Goal: Information Seeking & Learning: Learn about a topic

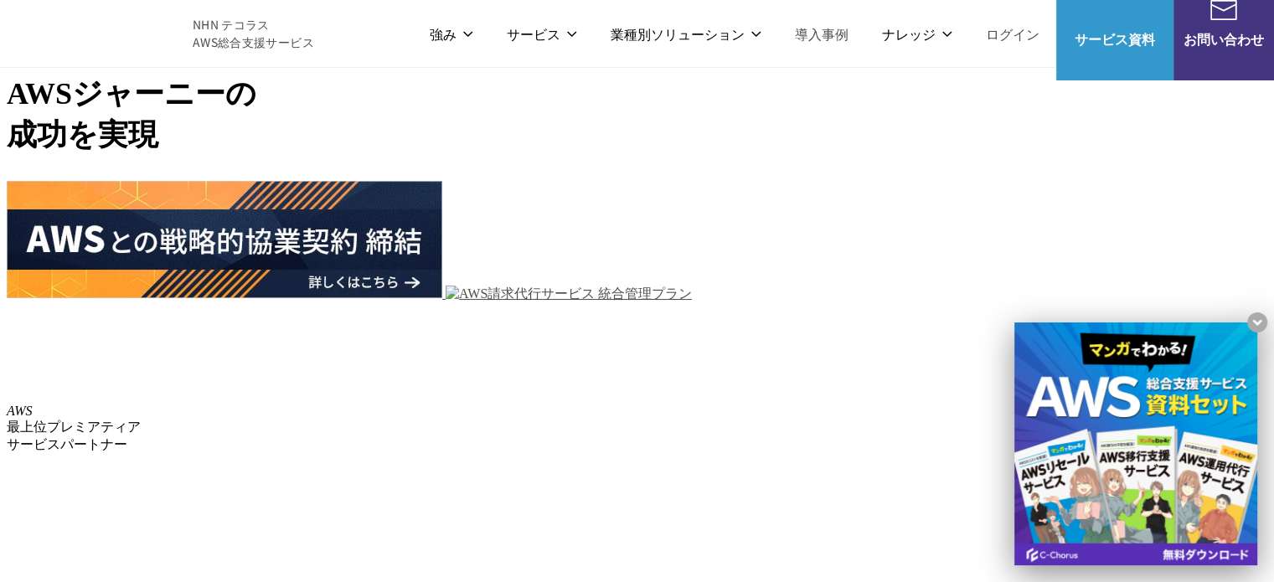
click at [795, 156] on h1 "AWS ジャーニーの 成功を実現" at bounding box center [637, 115] width 1260 height 82
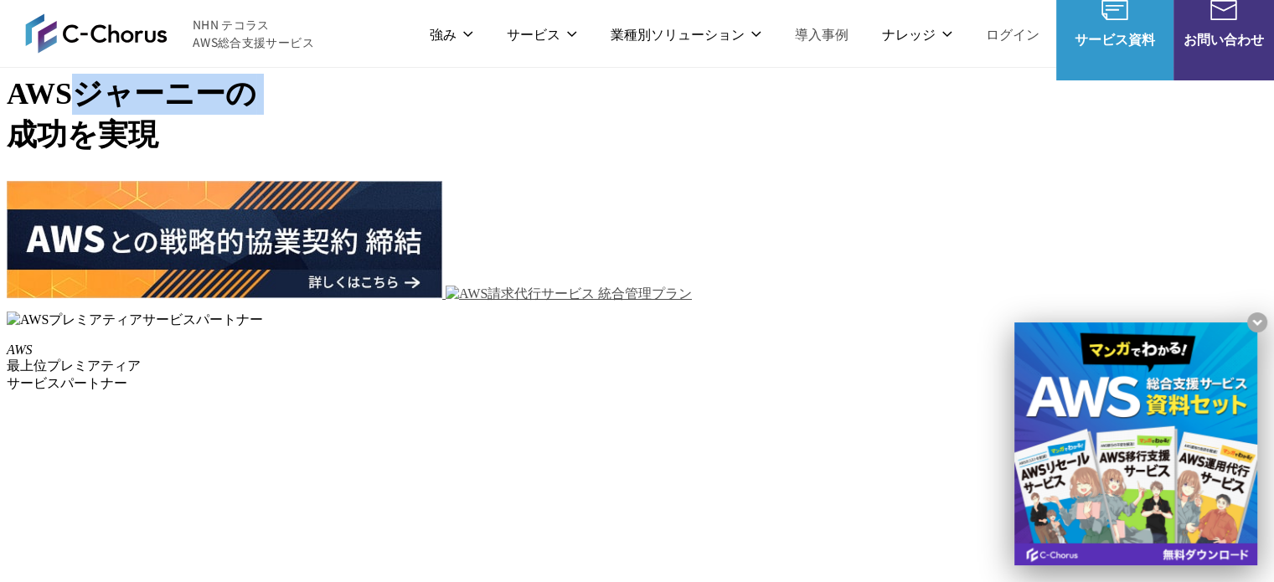
click at [795, 156] on h1 "AWS ジャーニーの 成功を実現" at bounding box center [637, 115] width 1260 height 82
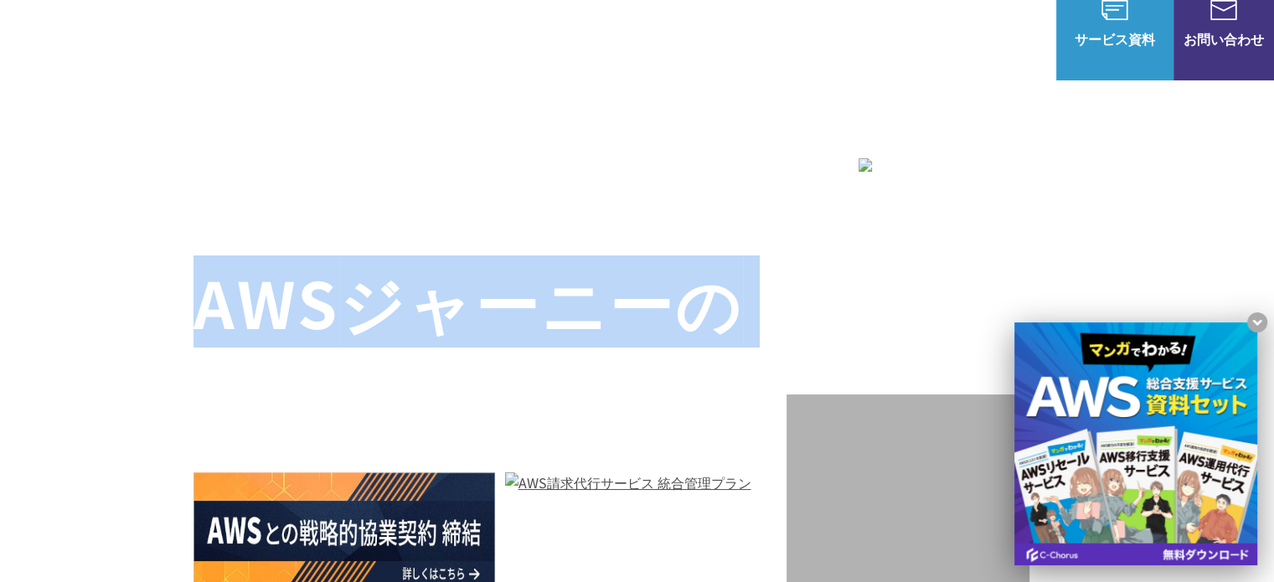
click at [786, 327] on h1 "AWS ジャーニーの 成功を実現" at bounding box center [489, 341] width 593 height 161
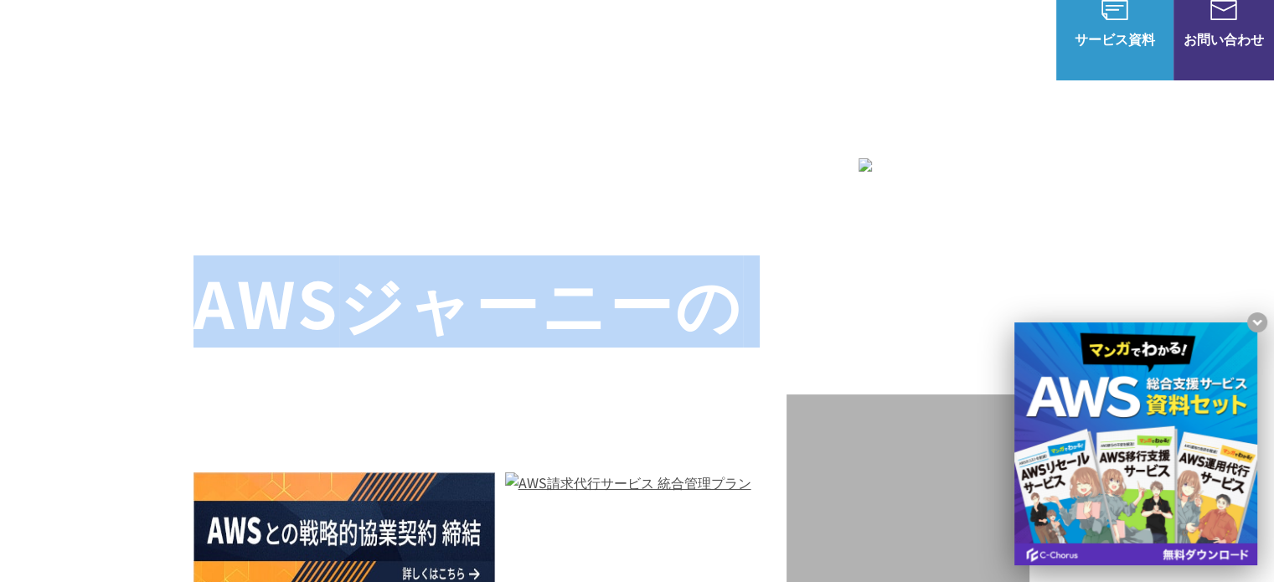
click at [786, 327] on h1 "AWS ジャーニーの 成功を実現" at bounding box center [489, 341] width 593 height 161
click at [786, 325] on h1 "AWS ジャーニーの 成功を実現" at bounding box center [489, 341] width 593 height 161
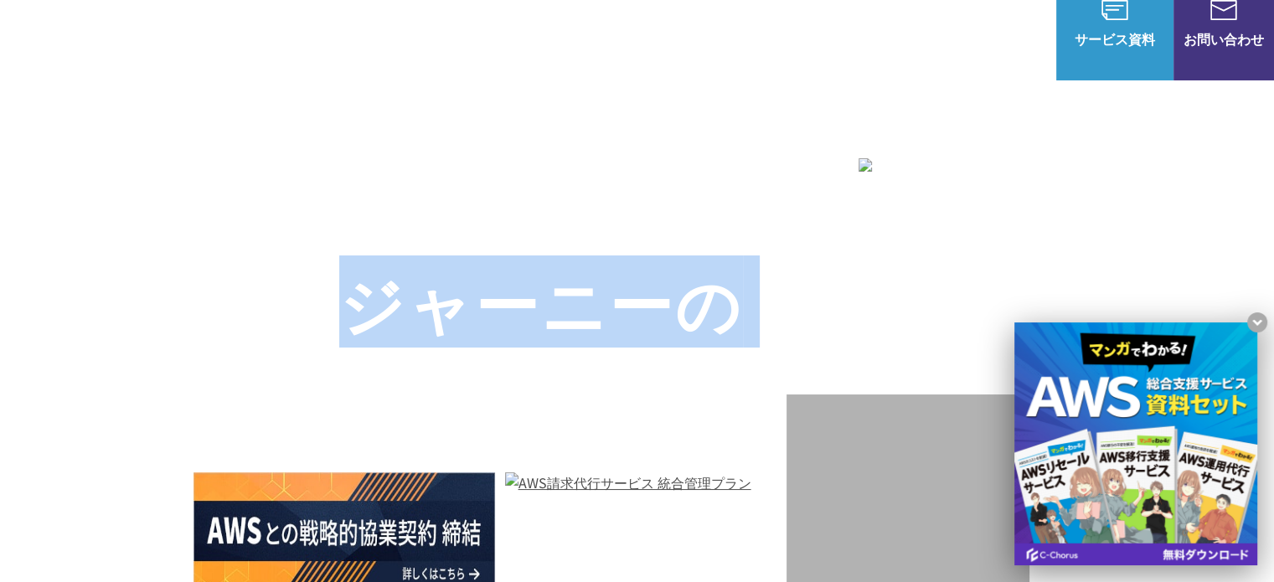
click at [786, 325] on h1 "AWS ジャーニーの 成功を実現" at bounding box center [489, 341] width 593 height 161
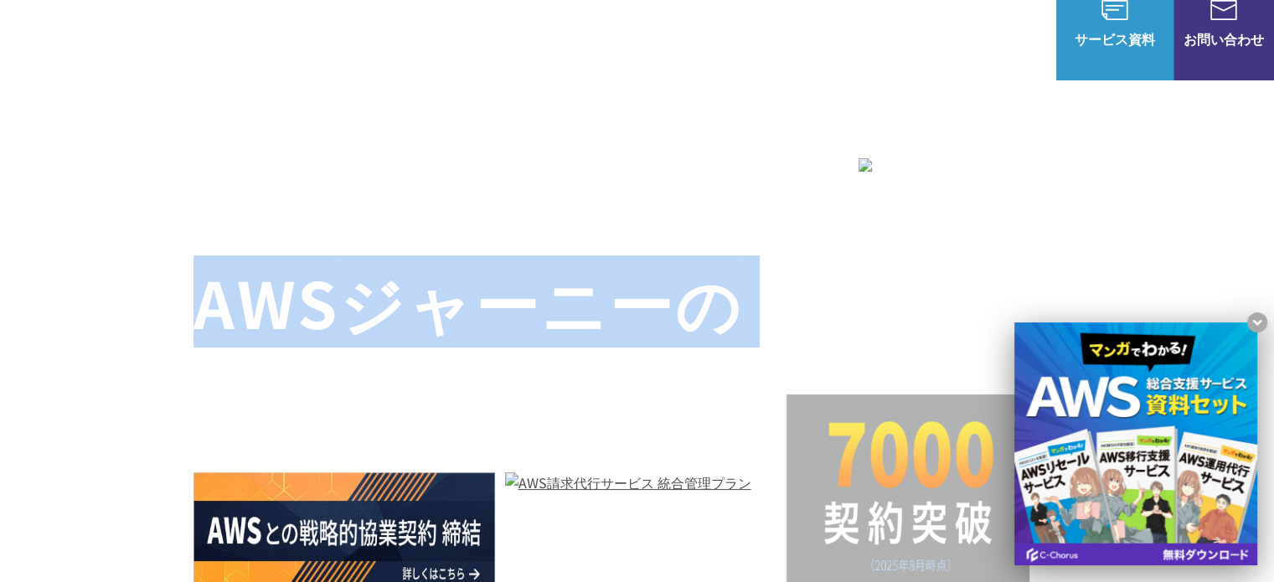
click at [786, 325] on h1 "AWS ジャーニーの 成功を実現" at bounding box center [489, 341] width 593 height 161
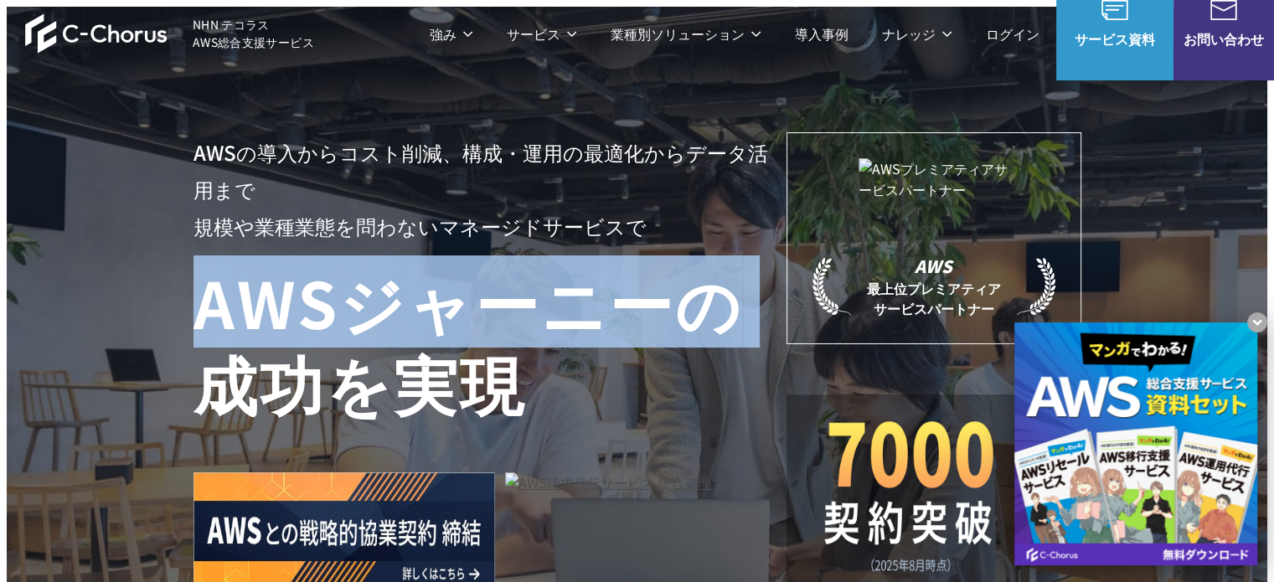
click at [786, 325] on h1 "AWS ジャーニーの 成功を実現" at bounding box center [489, 341] width 593 height 161
click at [786, 321] on h1 "AWS ジャーニーの 成功を実現" at bounding box center [489, 341] width 593 height 161
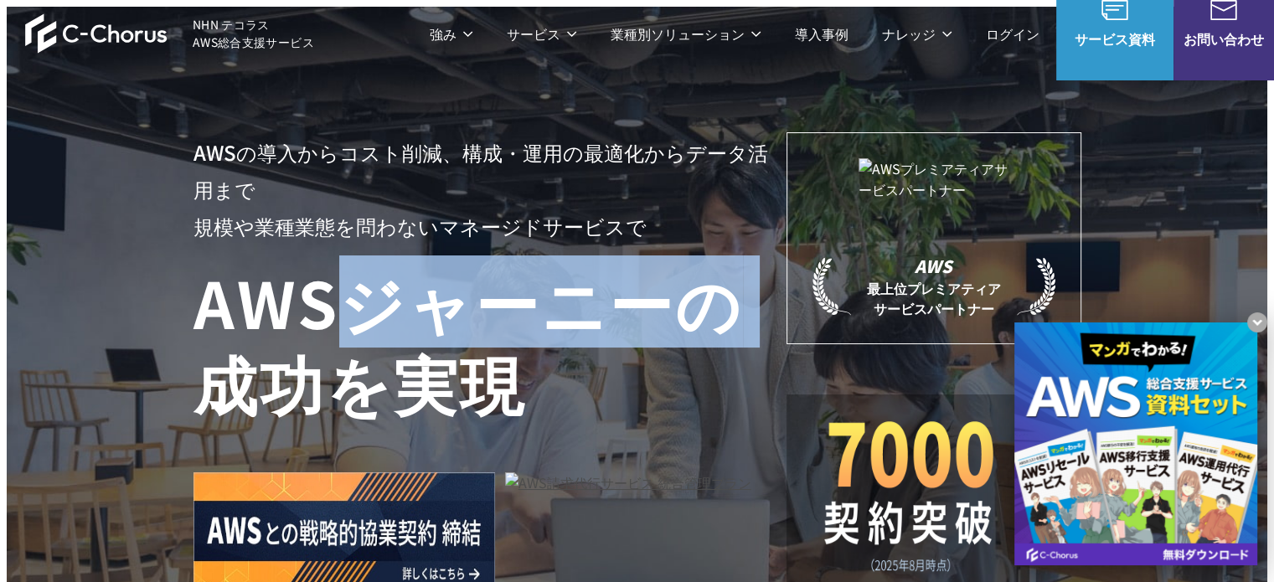
click at [786, 321] on h1 "AWS ジャーニーの 成功を実現" at bounding box center [489, 341] width 593 height 161
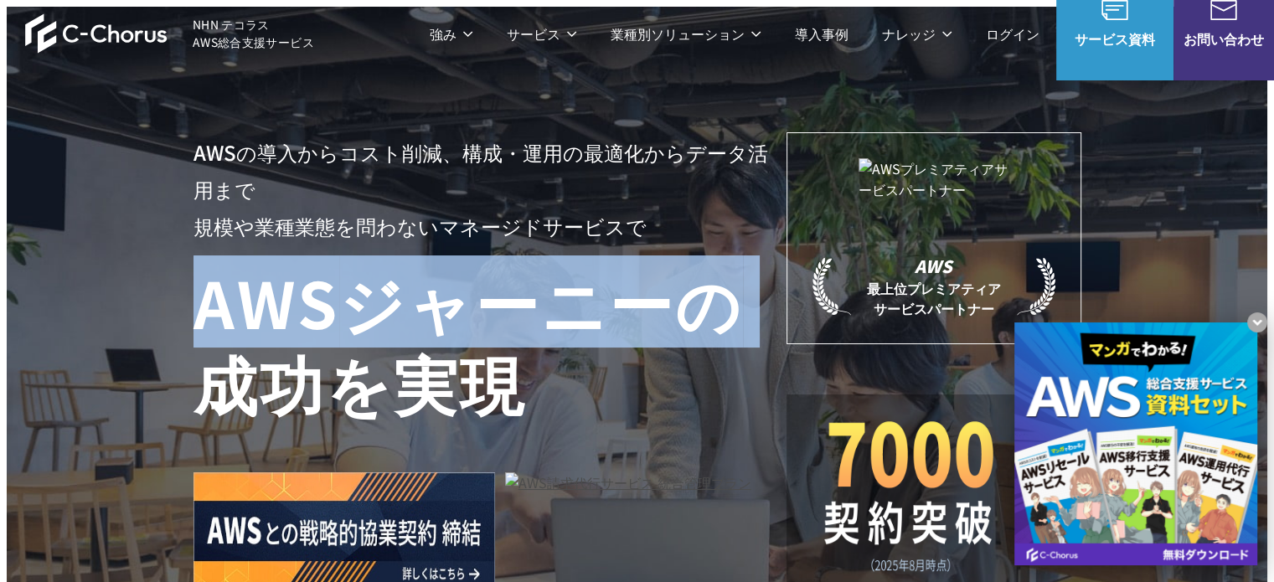
click at [786, 321] on h1 "AWS ジャーニーの 成功を実現" at bounding box center [489, 341] width 593 height 161
click at [786, 320] on h1 "AWS ジャーニーの 成功を実現" at bounding box center [489, 341] width 593 height 161
click at [786, 314] on h1 "AWS ジャーニーの 成功を実現" at bounding box center [489, 341] width 593 height 161
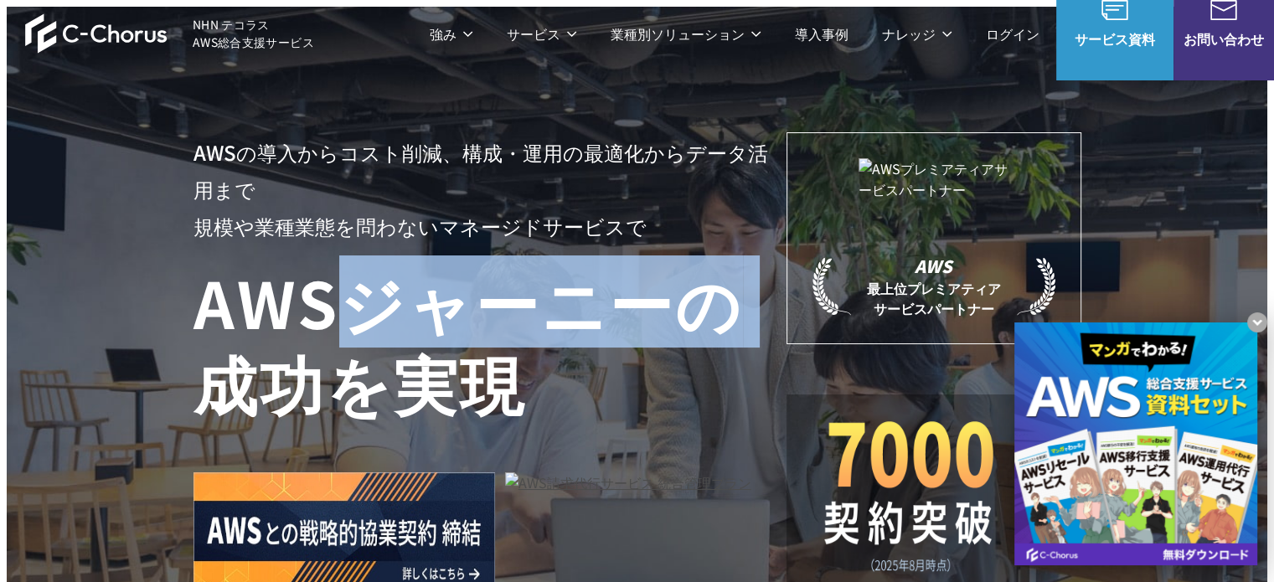
click at [786, 314] on h1 "AWS ジャーニーの 成功を実現" at bounding box center [489, 341] width 593 height 161
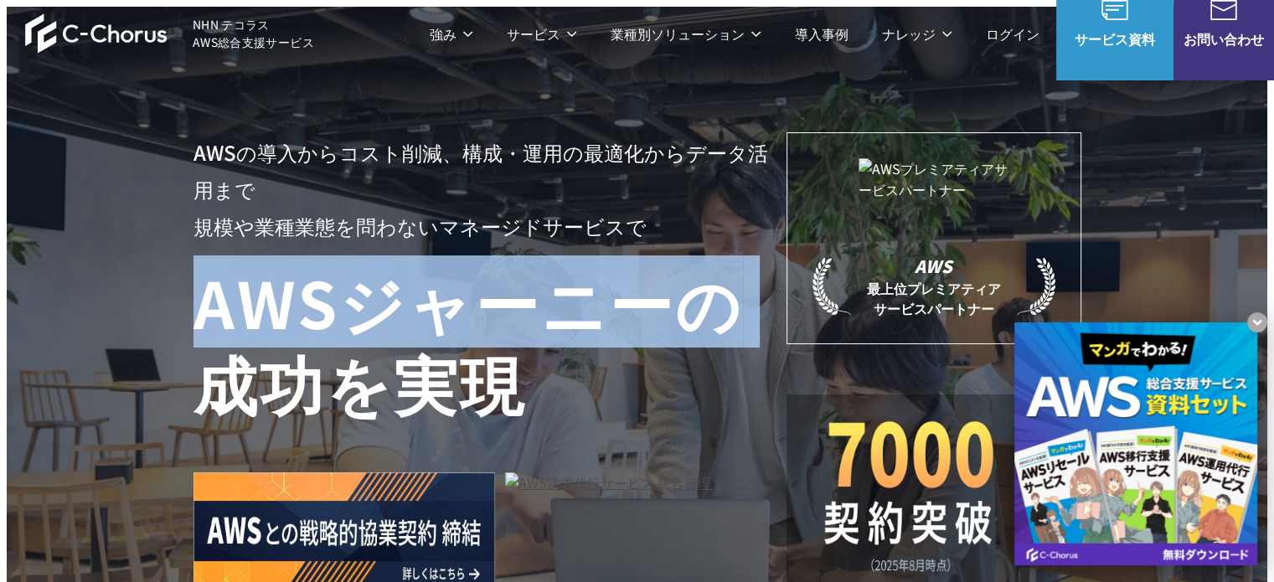
click at [786, 314] on h1 "AWS ジャーニーの 成功を実現" at bounding box center [489, 341] width 593 height 161
click at [786, 316] on h1 "AWS ジャーニーの 成功を実現" at bounding box center [489, 341] width 593 height 161
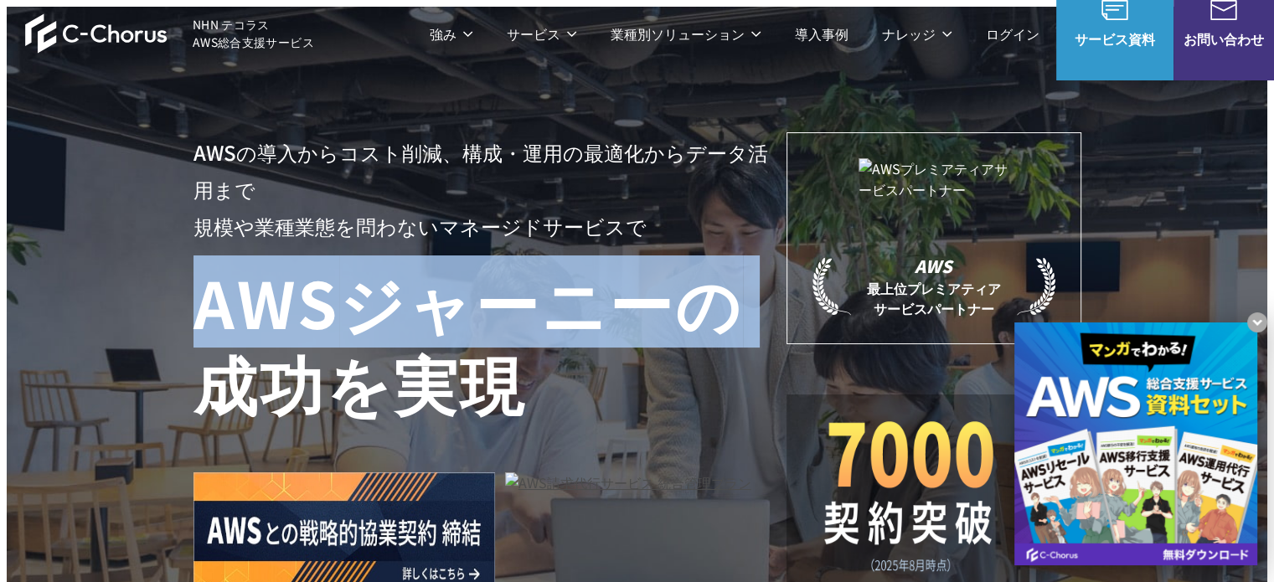
click at [786, 316] on h1 "AWS ジャーニーの 成功を実現" at bounding box center [489, 341] width 593 height 161
click at [786, 313] on h1 "AWS ジャーニーの 成功を実現" at bounding box center [489, 341] width 593 height 161
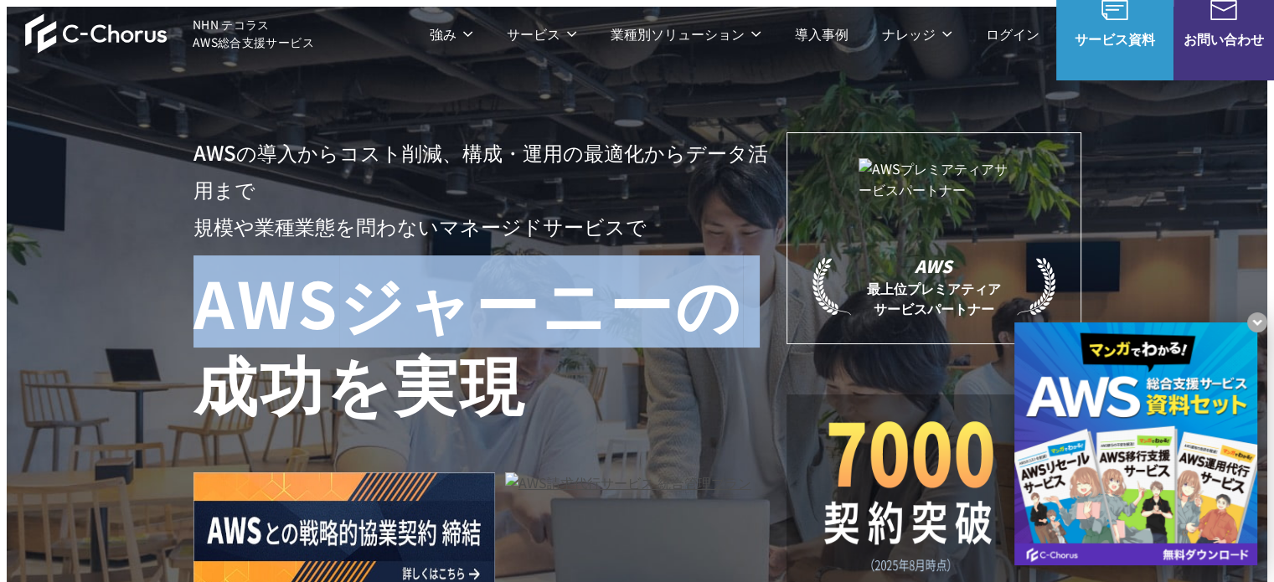
click at [786, 313] on h1 "AWS ジャーニーの 成功を実現" at bounding box center [489, 341] width 593 height 161
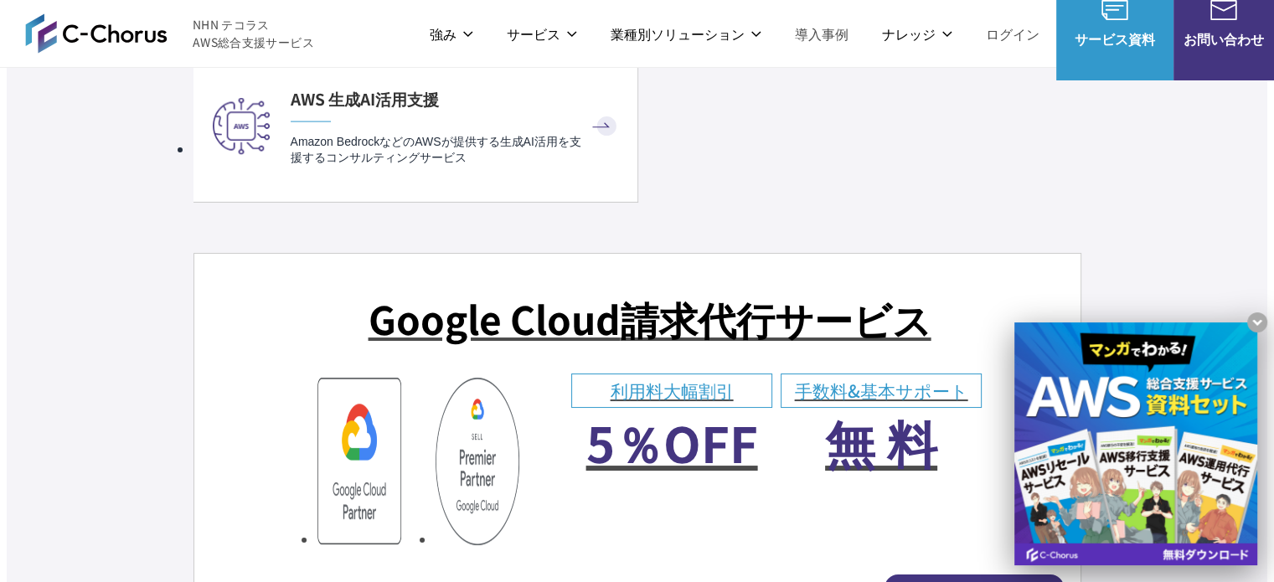
scroll to position [10101, 0]
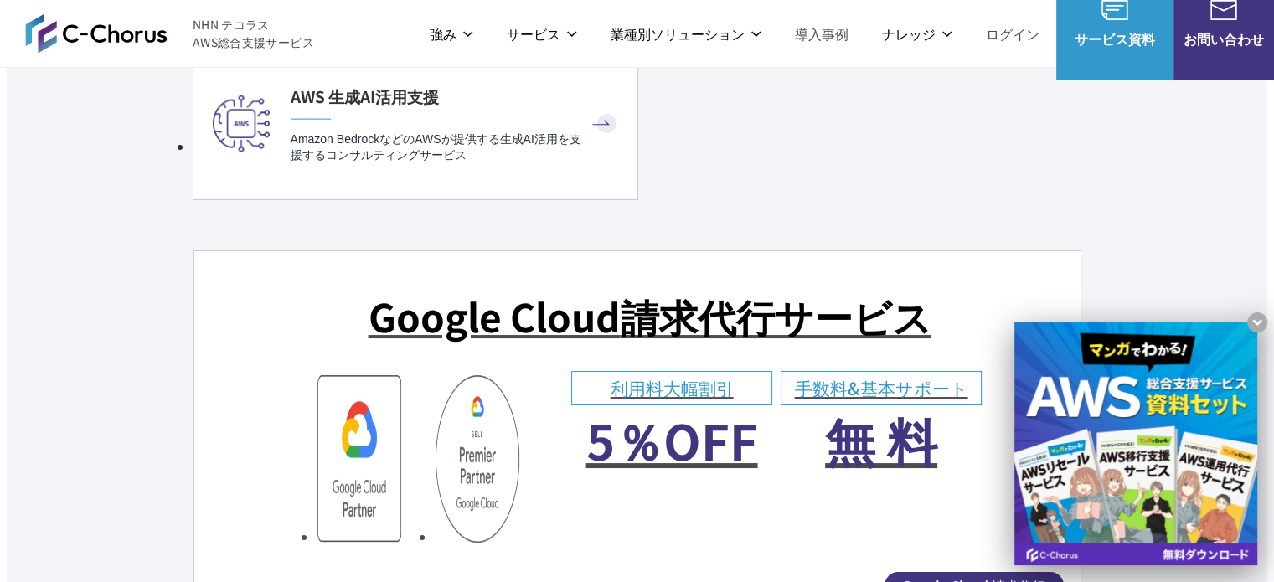
click at [111, 23] on img at bounding box center [96, 33] width 142 height 40
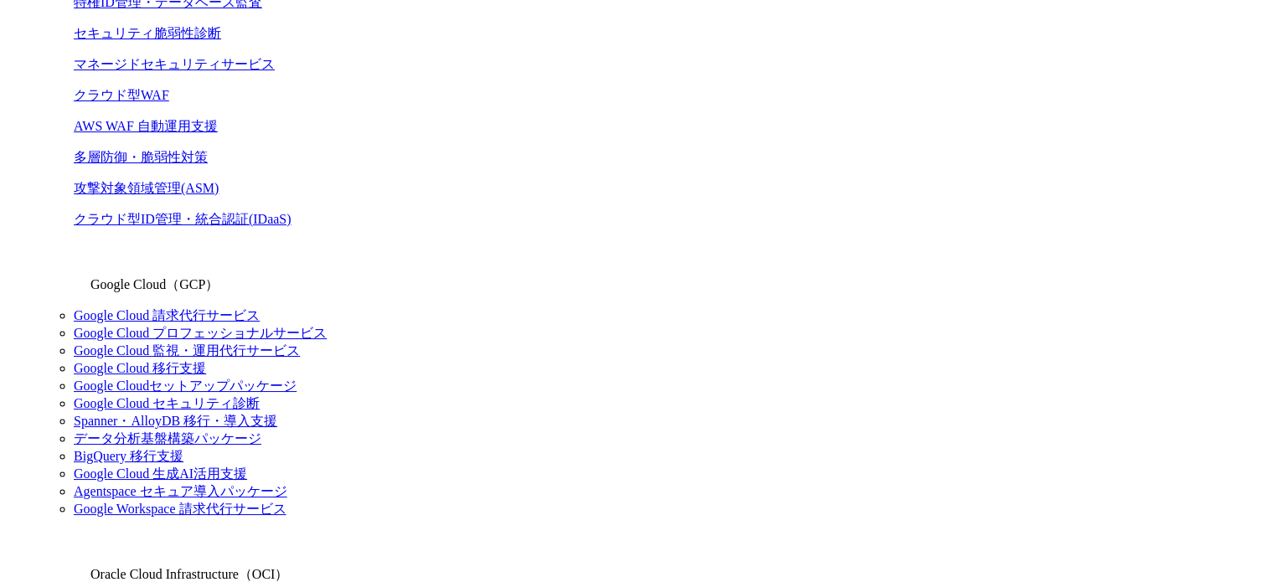
scroll to position [1116, 0]
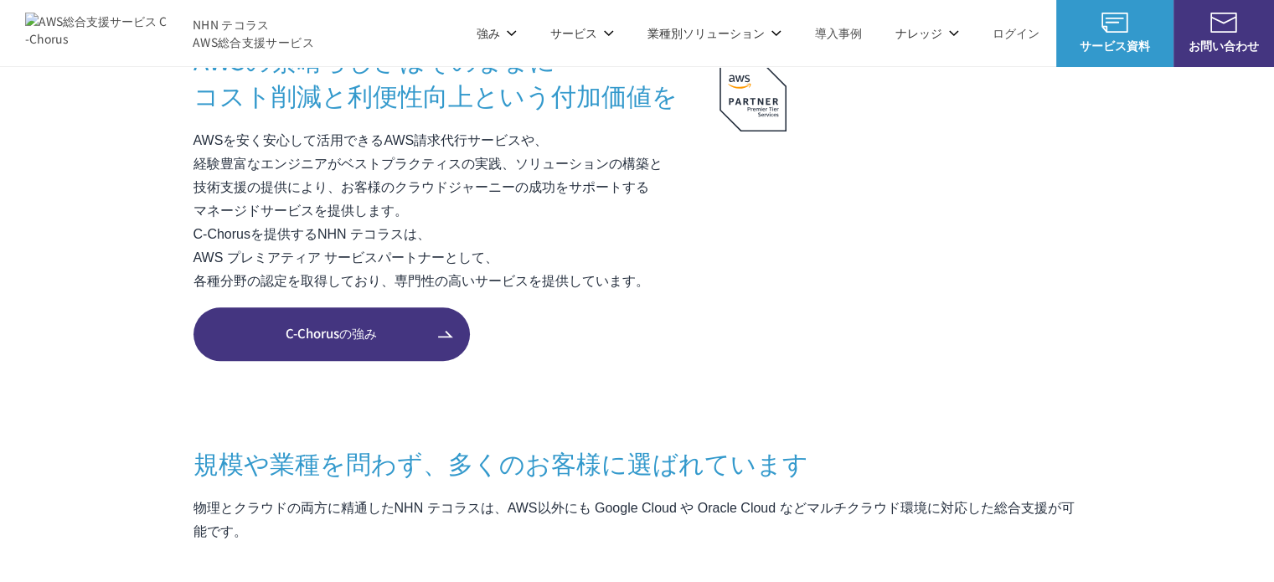
click at [297, 308] on link "C-Chorusの強み" at bounding box center [331, 334] width 276 height 54
